Goal: Transaction & Acquisition: Purchase product/service

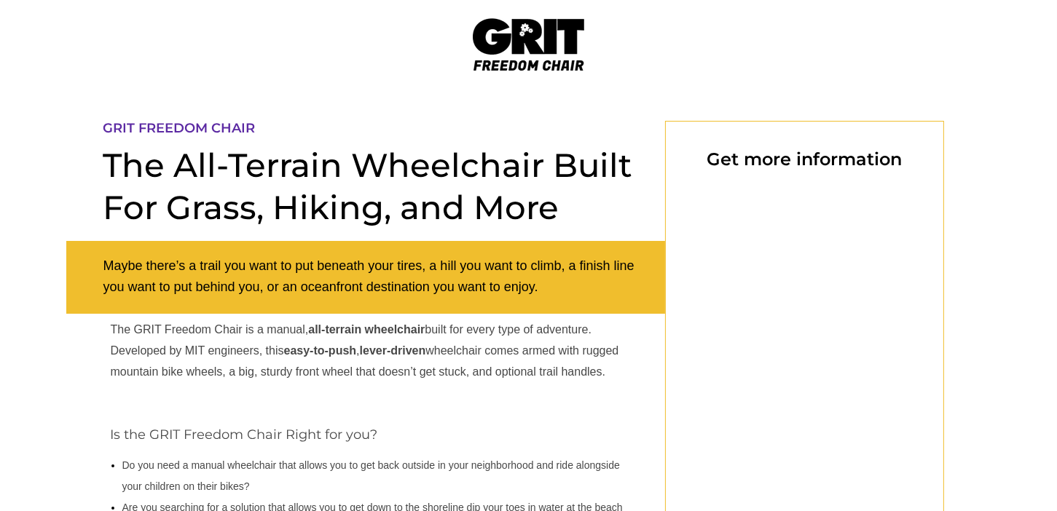
select select "US"
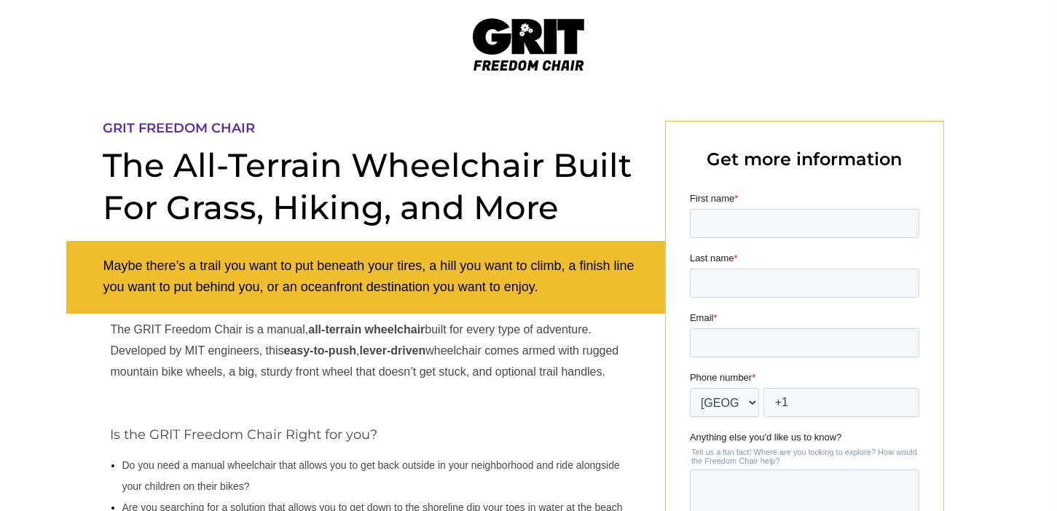
drag, startPoint x: 444, startPoint y: 27, endPoint x: 589, endPoint y: 62, distance: 149.1
click at [589, 62] on div at bounding box center [528, 44] width 925 height 89
click at [662, 59] on div at bounding box center [528, 44] width 925 height 89
drag, startPoint x: 449, startPoint y: 15, endPoint x: 597, endPoint y: 65, distance: 156.2
click at [597, 64] on div at bounding box center [528, 44] width 925 height 89
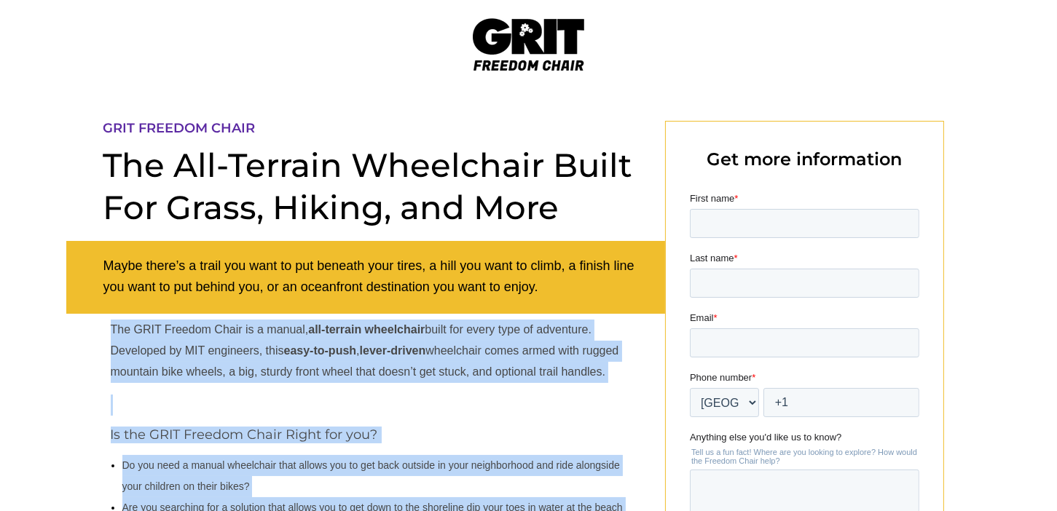
drag, startPoint x: 262, startPoint y: 127, endPoint x: 93, endPoint y: 117, distance: 170.1
click at [84, 95] on div at bounding box center [528, 372] width 925 height 567
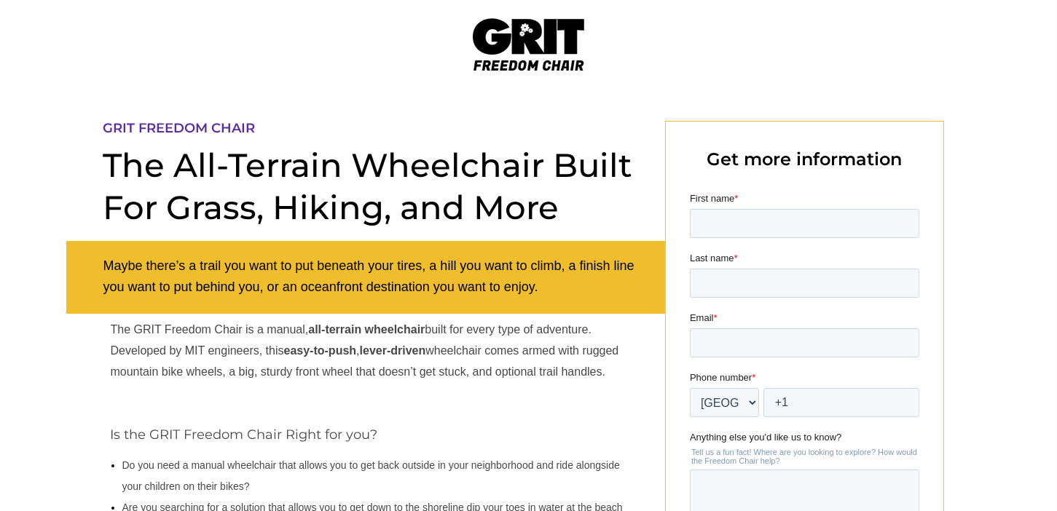
drag, startPoint x: 93, startPoint y: 109, endPoint x: 103, endPoint y: 127, distance: 21.9
click at [98, 127] on div at bounding box center [528, 372] width 925 height 567
click at [101, 122] on div at bounding box center [528, 372] width 925 height 567
drag, startPoint x: 106, startPoint y: 125, endPoint x: 258, endPoint y: 125, distance: 152.2
click at [259, 125] on p "GRIT FREEDOM CHAIR" at bounding box center [374, 129] width 542 height 16
